Goal: Obtain resource: Download file/media

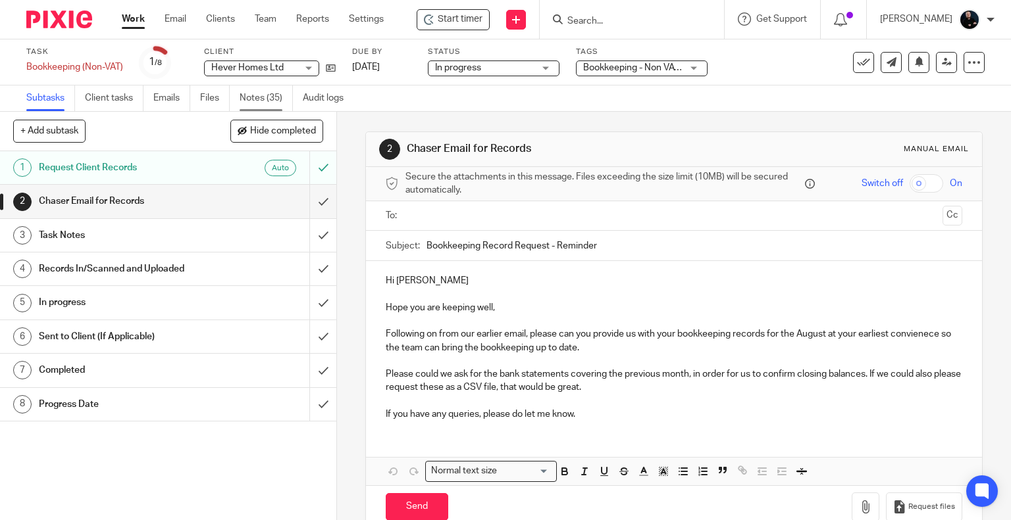
click at [243, 97] on link "Notes (35)" at bounding box center [266, 99] width 53 height 26
click at [265, 92] on link "Notes (35)" at bounding box center [266, 99] width 53 height 26
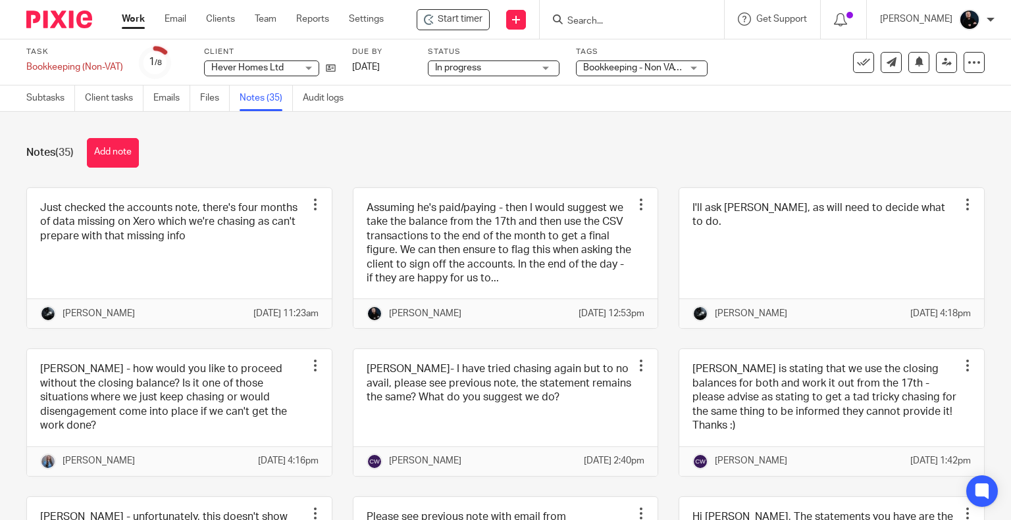
click at [676, 160] on div "Notes (35) Add note" at bounding box center [505, 153] width 958 height 30
click at [97, 154] on button "Add note" at bounding box center [113, 153] width 52 height 30
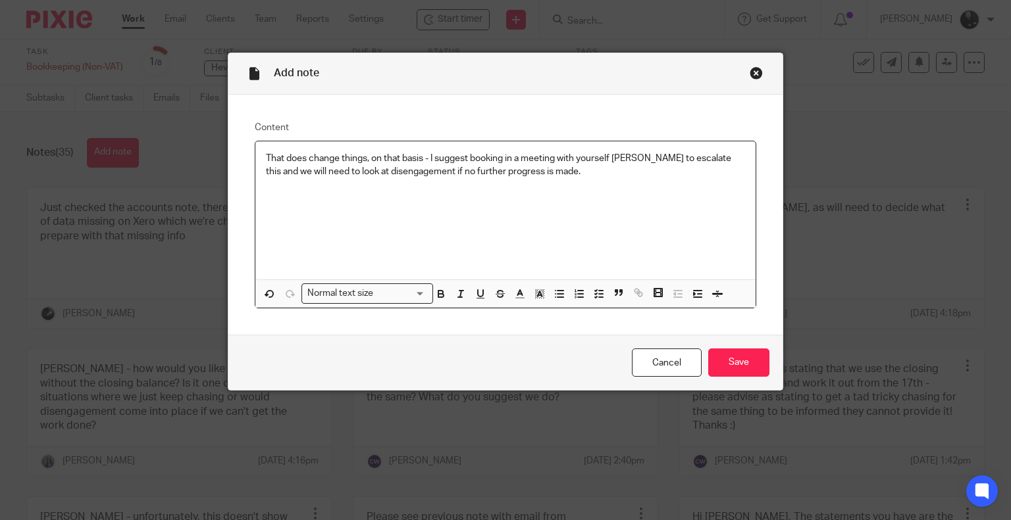
click at [541, 168] on p "That does change things, on that basis - I suggest booking in a meeting with yo…" at bounding box center [506, 165] width 480 height 27
click at [629, 155] on p "That does change things, on that basis - I suggest booking in a meeting with yo…" at bounding box center [506, 165] width 480 height 27
click at [696, 157] on p "That does change things, on that basis - I suggest booking in a meeting with yo…" at bounding box center [506, 165] width 480 height 27
click at [594, 183] on div "That does change things, on that basis - I suggest booking in a meeting with yo…" at bounding box center [505, 210] width 501 height 138
click at [684, 159] on p "That does change things, on that basis - I suggest booking in a meeting with yo…" at bounding box center [506, 165] width 480 height 27
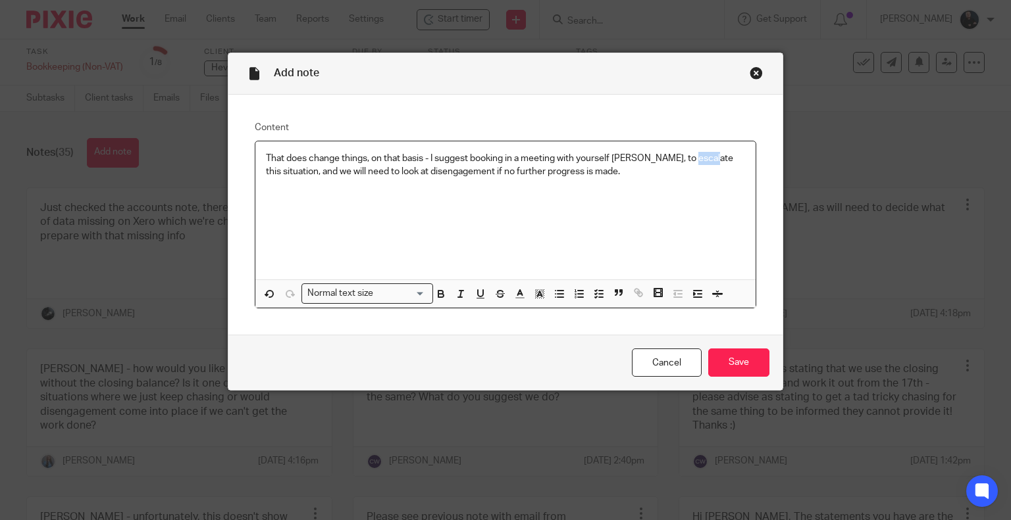
click at [684, 159] on p "That does change things, on that basis - I suggest booking in a meeting with yo…" at bounding box center [506, 165] width 480 height 27
click at [280, 169] on p "That does change things, on that basis - I suggest booking in a meeting with yo…" at bounding box center [506, 165] width 480 height 27
click at [629, 165] on p "That does change things, on that basis - I suggest booking in a meeting with yo…" at bounding box center [506, 165] width 480 height 27
click at [536, 155] on p "That does change things, on that basis - I suggest booking in a meeting with yo…" at bounding box center [506, 165] width 480 height 27
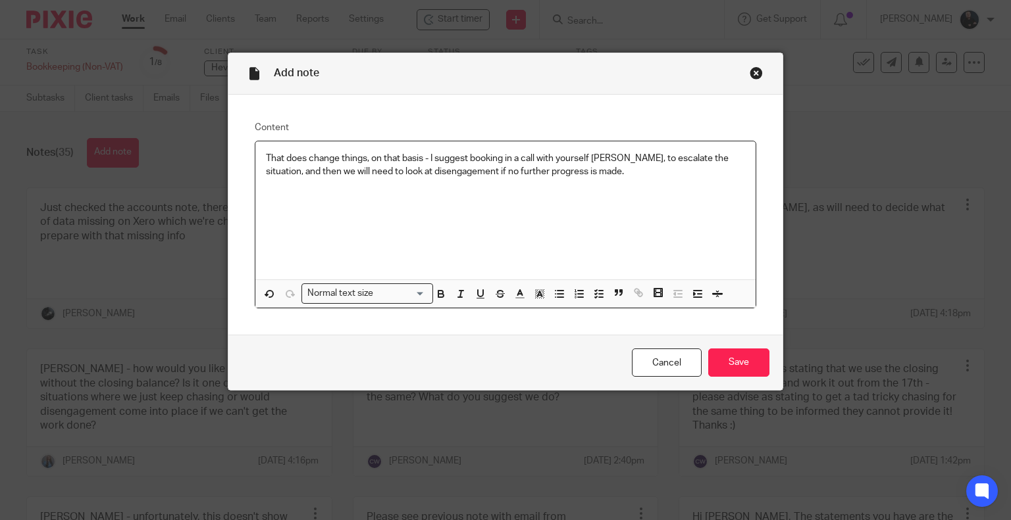
click at [647, 173] on p "That does change things, on that basis - I suggest booking in a call with yours…" at bounding box center [506, 165] width 480 height 27
click at [749, 368] on input "Save" at bounding box center [738, 363] width 61 height 28
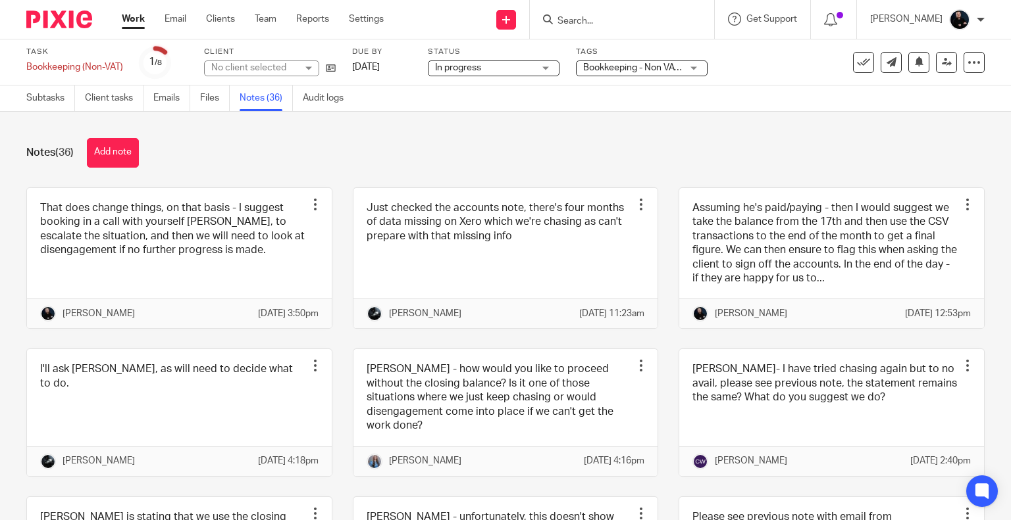
click at [658, 263] on div "Assuming he's paid/paying - then I would suggest we take the balance from the 1…" at bounding box center [821, 259] width 326 height 142
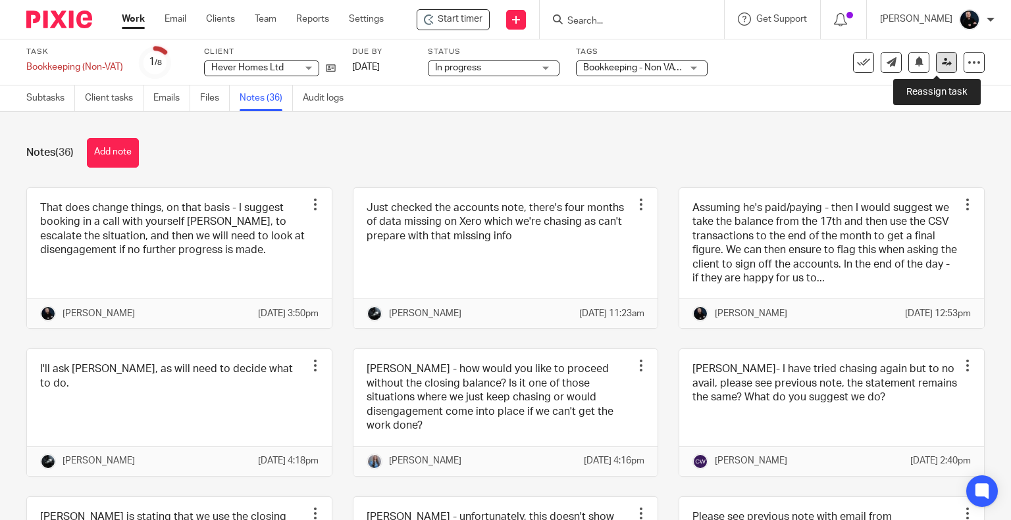
click at [936, 66] on link at bounding box center [946, 62] width 21 height 21
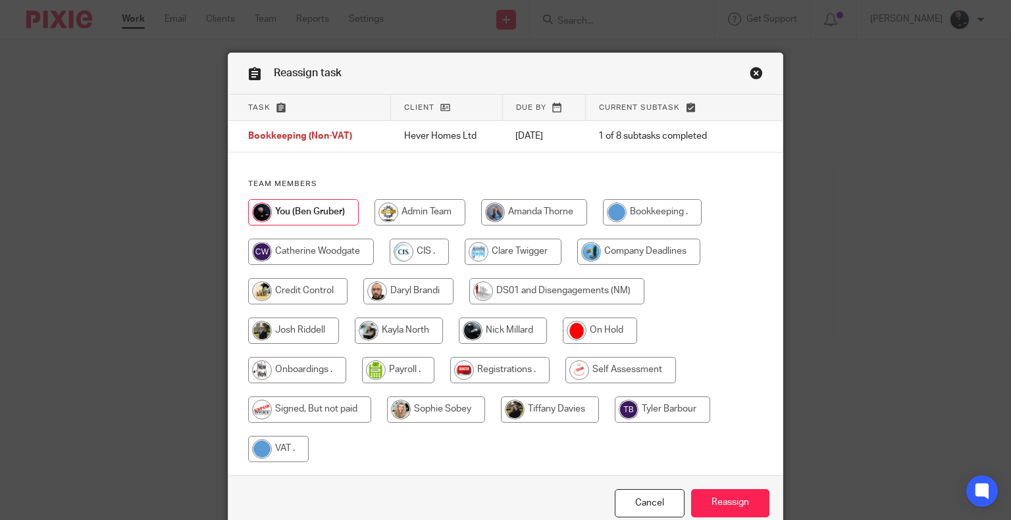
click at [493, 326] on input "radio" at bounding box center [503, 331] width 88 height 26
radio input "true"
click at [711, 509] on input "Reassign" at bounding box center [730, 504] width 78 height 28
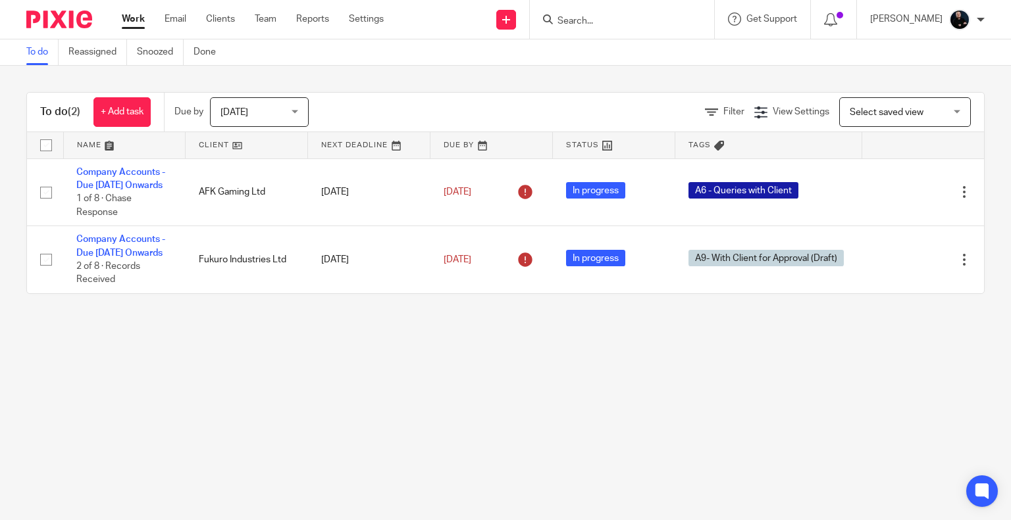
click at [311, 349] on main "To do Reassigned Snoozed Done To do (2) + Add task Due by Today Today Today Tom…" at bounding box center [505, 260] width 1011 height 520
click at [626, 13] on form at bounding box center [626, 19] width 140 height 16
click at [624, 13] on form at bounding box center [626, 19] width 140 height 16
click at [609, 18] on input "Search" at bounding box center [615, 22] width 118 height 12
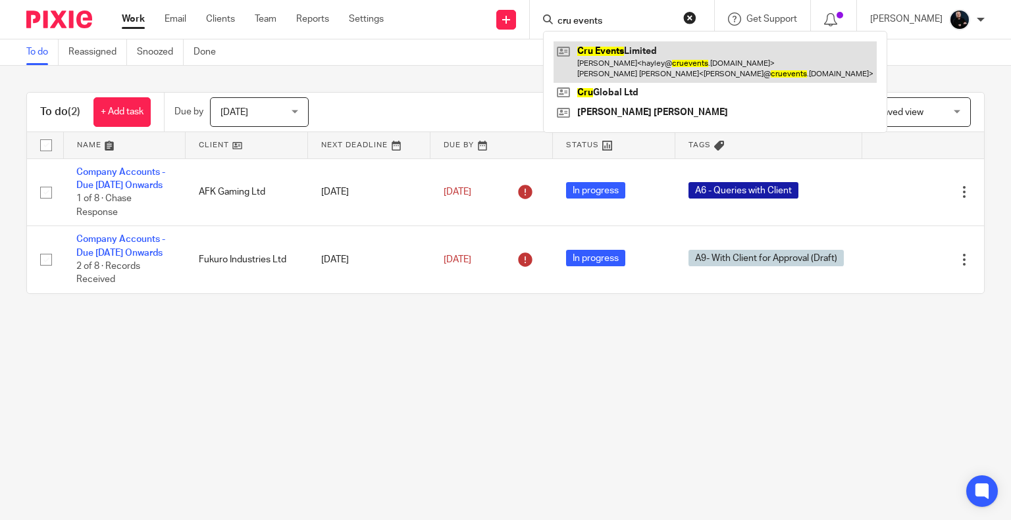
type input "cru events"
click at [623, 70] on link at bounding box center [714, 61] width 323 height 41
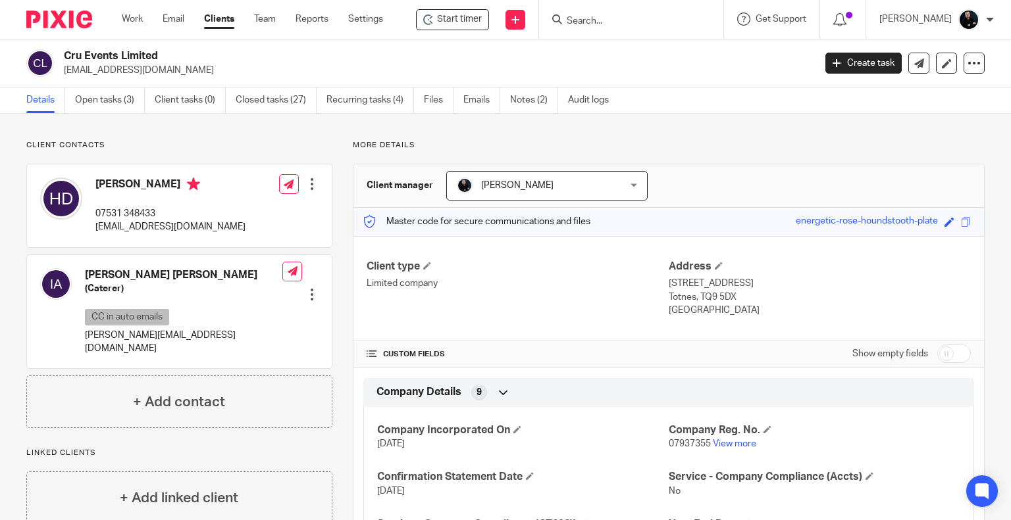
click at [66, 93] on ul "Details Open tasks (3) Client tasks (0) Closed tasks (27) Recurring tasks (4) F…" at bounding box center [327, 101] width 602 height 26
click at [442, 103] on link "Files" at bounding box center [439, 101] width 30 height 26
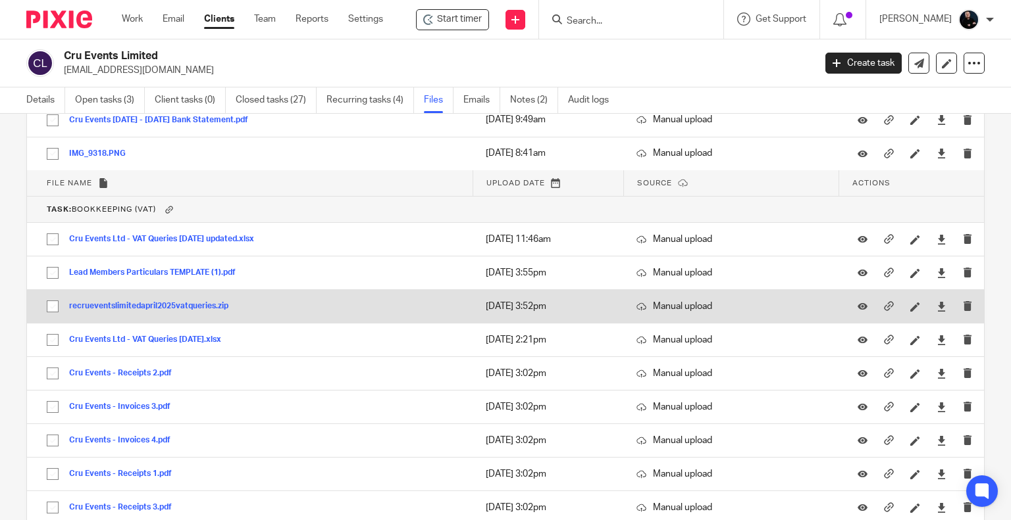
scroll to position [526, 0]
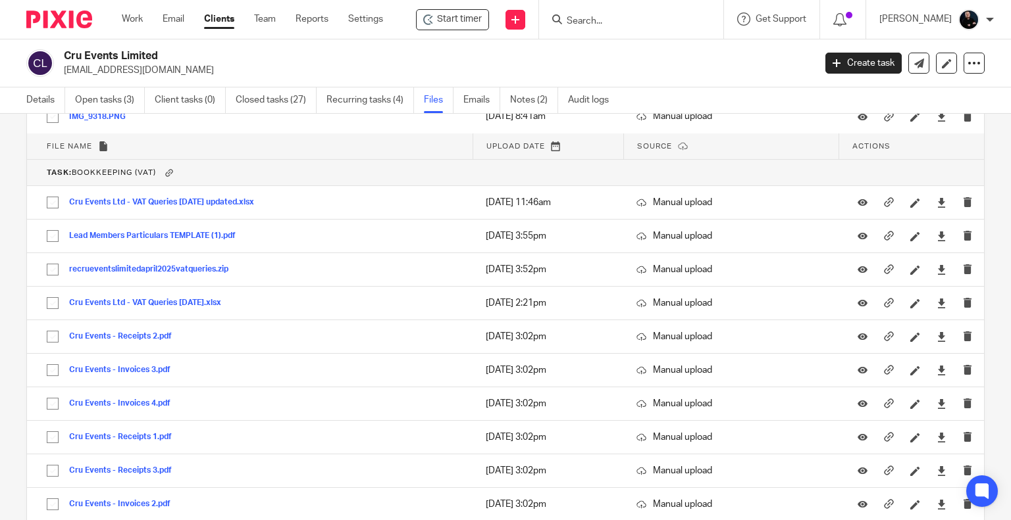
click at [353, 167] on th "Task: Bookkeeping (VAT)" at bounding box center [505, 173] width 957 height 26
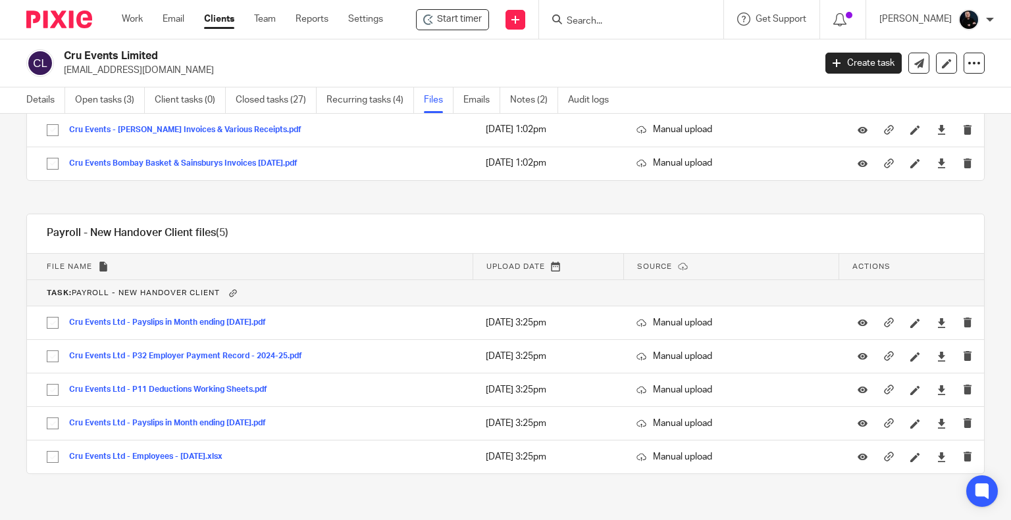
scroll to position [2639, 0]
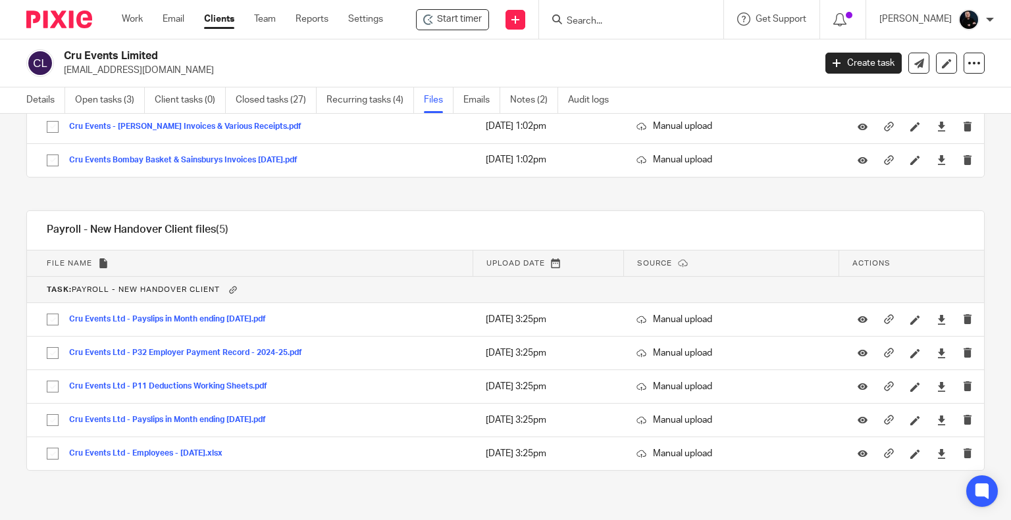
click at [245, 211] on div "Payroll - New Handover Client files (5) Download selected Delete selected" at bounding box center [144, 230] width 234 height 39
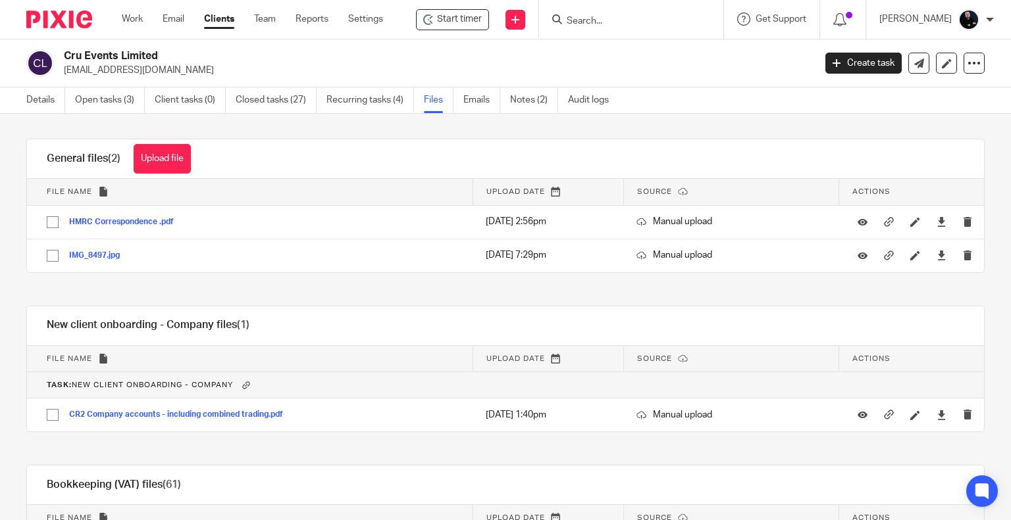
scroll to position [0, 0]
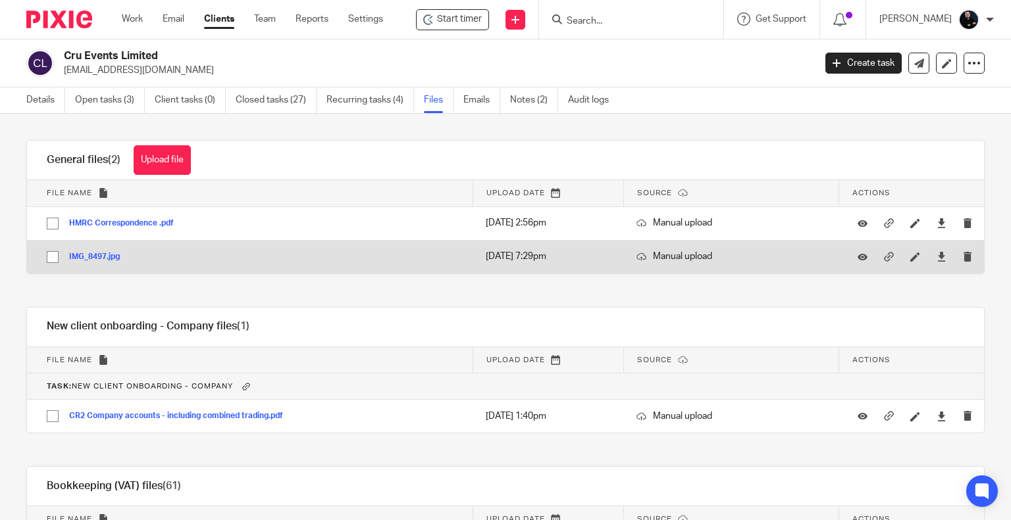
click at [82, 257] on button "IMG_8497.jpg" at bounding box center [99, 257] width 61 height 9
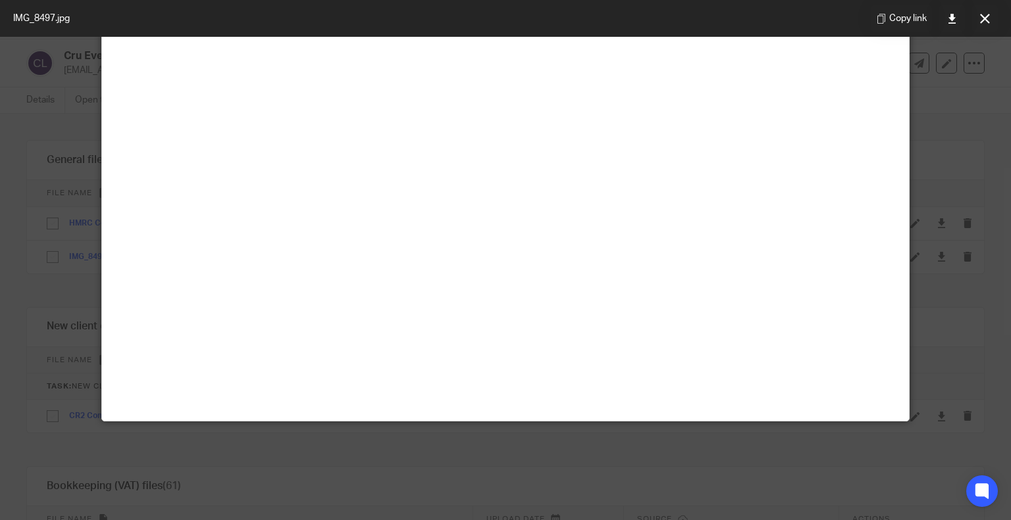
scroll to position [754, 0]
click at [981, 20] on icon at bounding box center [985, 19] width 10 height 10
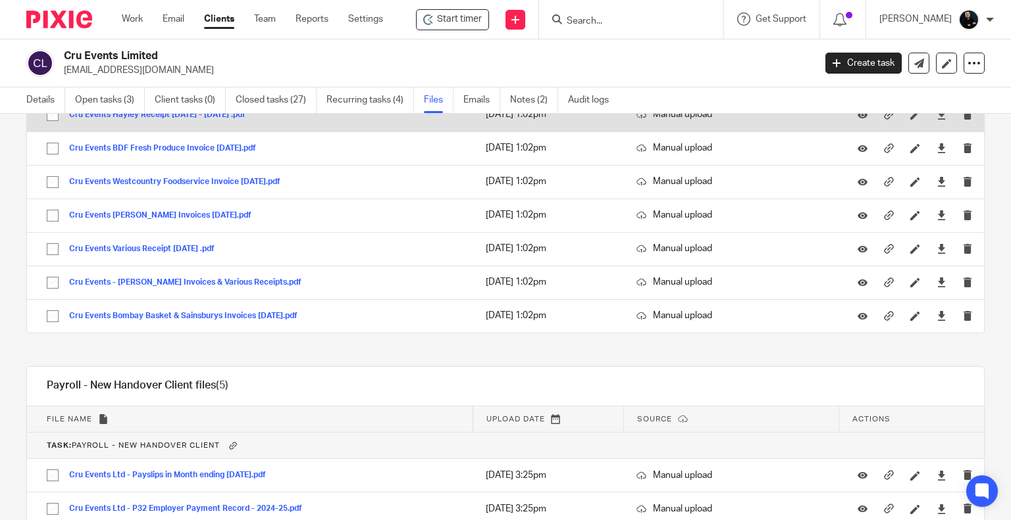
scroll to position [2639, 0]
